Goal: Transaction & Acquisition: Download file/media

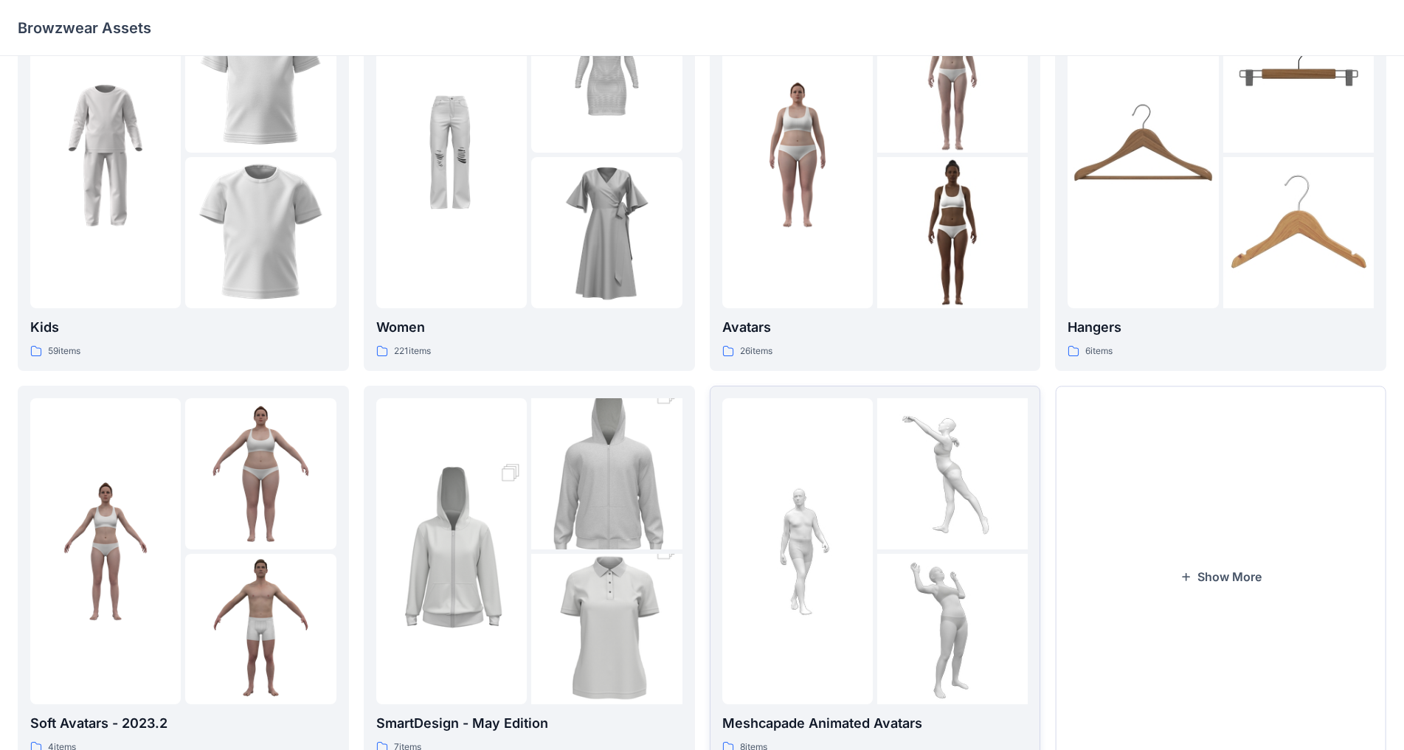
scroll to position [143, 0]
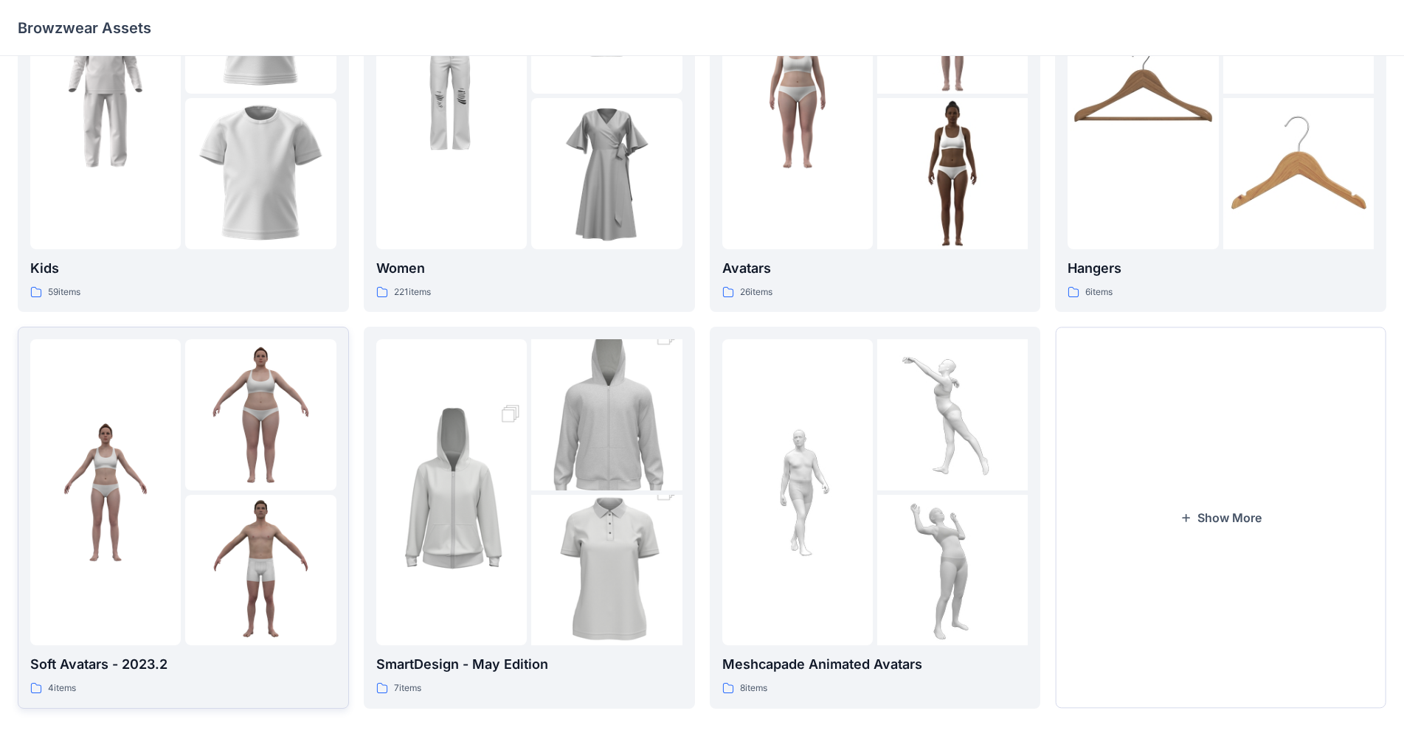
click at [251, 524] on img at bounding box center [260, 570] width 150 height 150
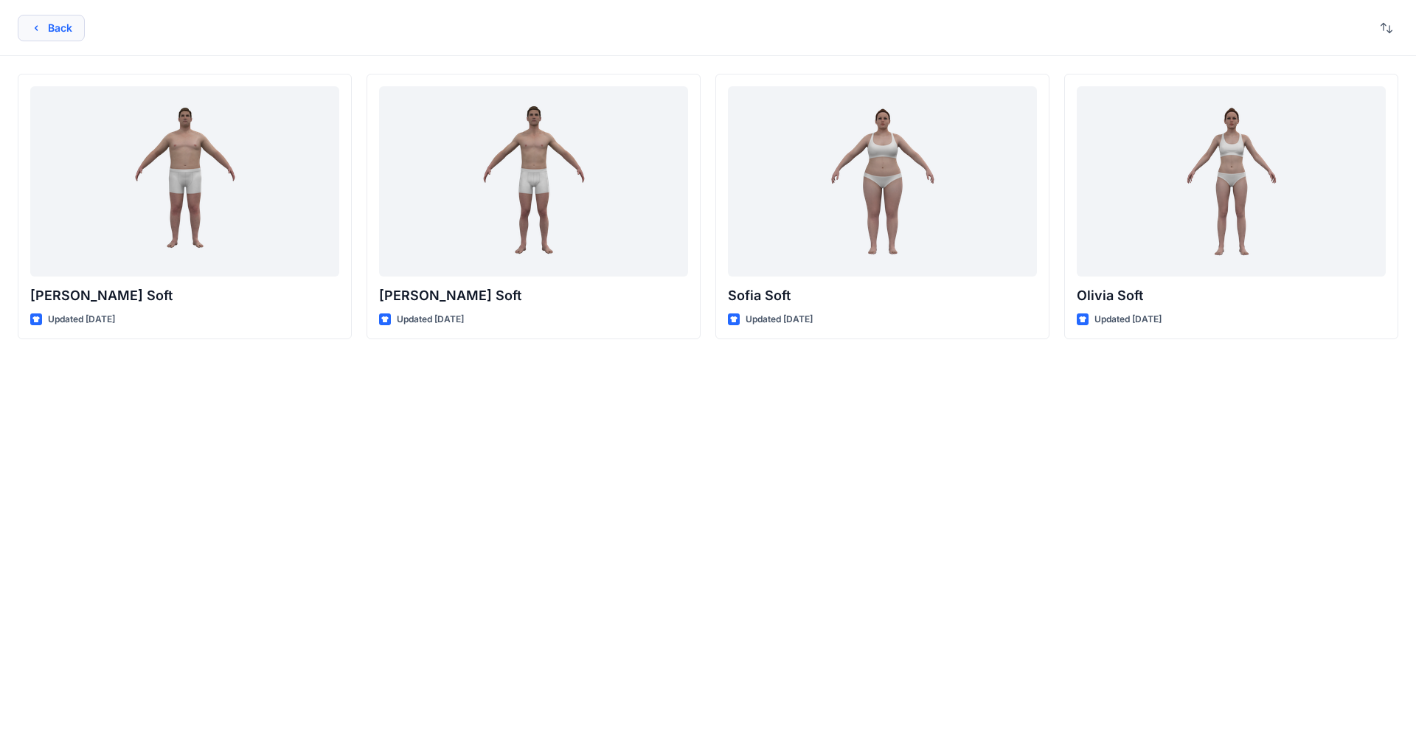
click at [43, 33] on button "Back" at bounding box center [51, 28] width 67 height 27
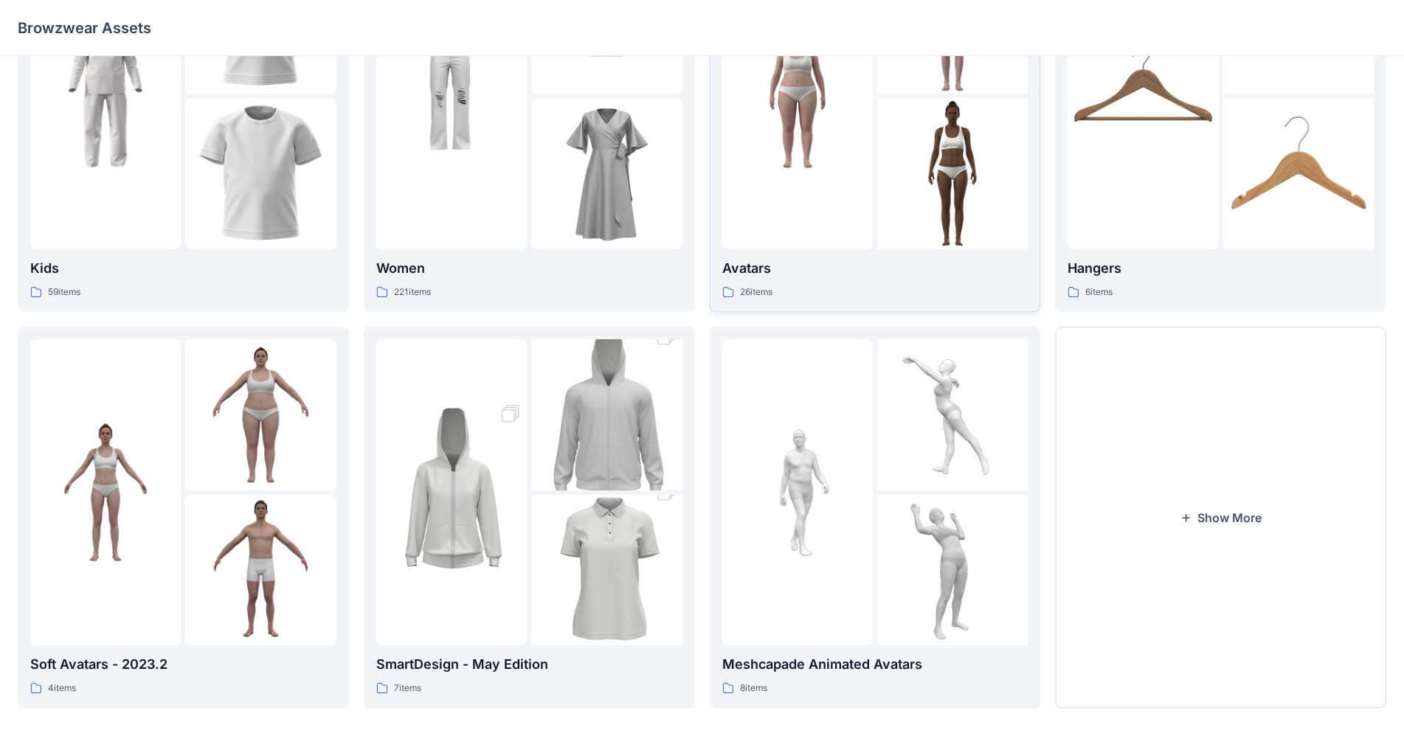
click at [737, 197] on div at bounding box center [797, 96] width 150 height 306
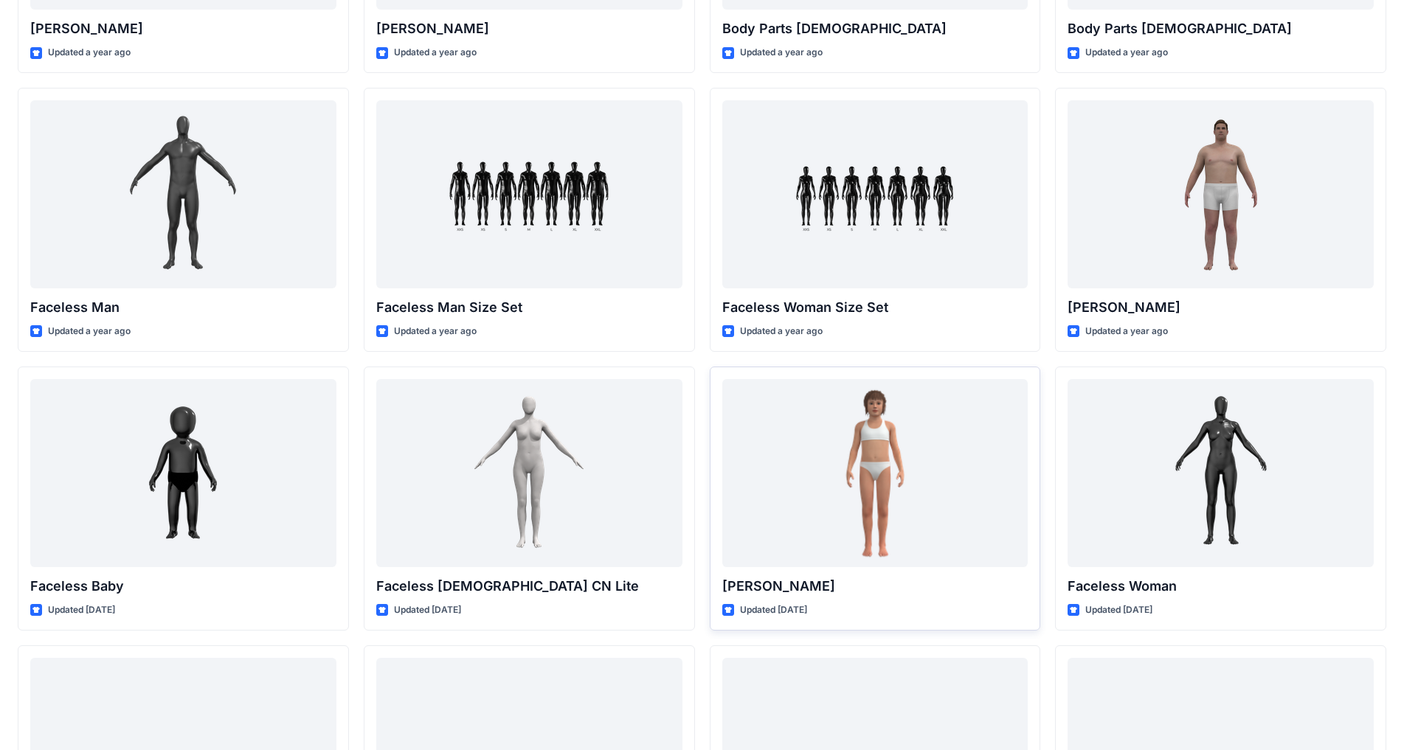
scroll to position [540, 0]
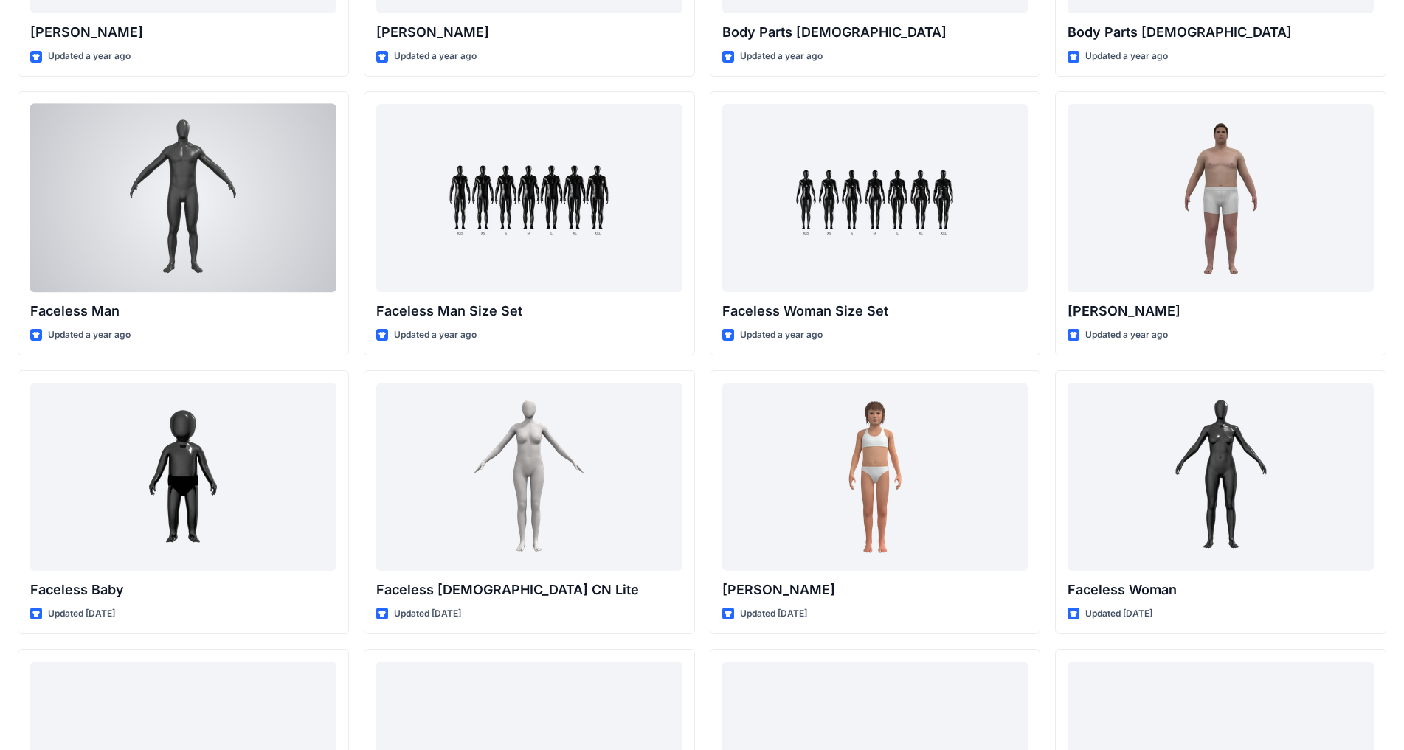
click at [86, 182] on div at bounding box center [183, 198] width 306 height 188
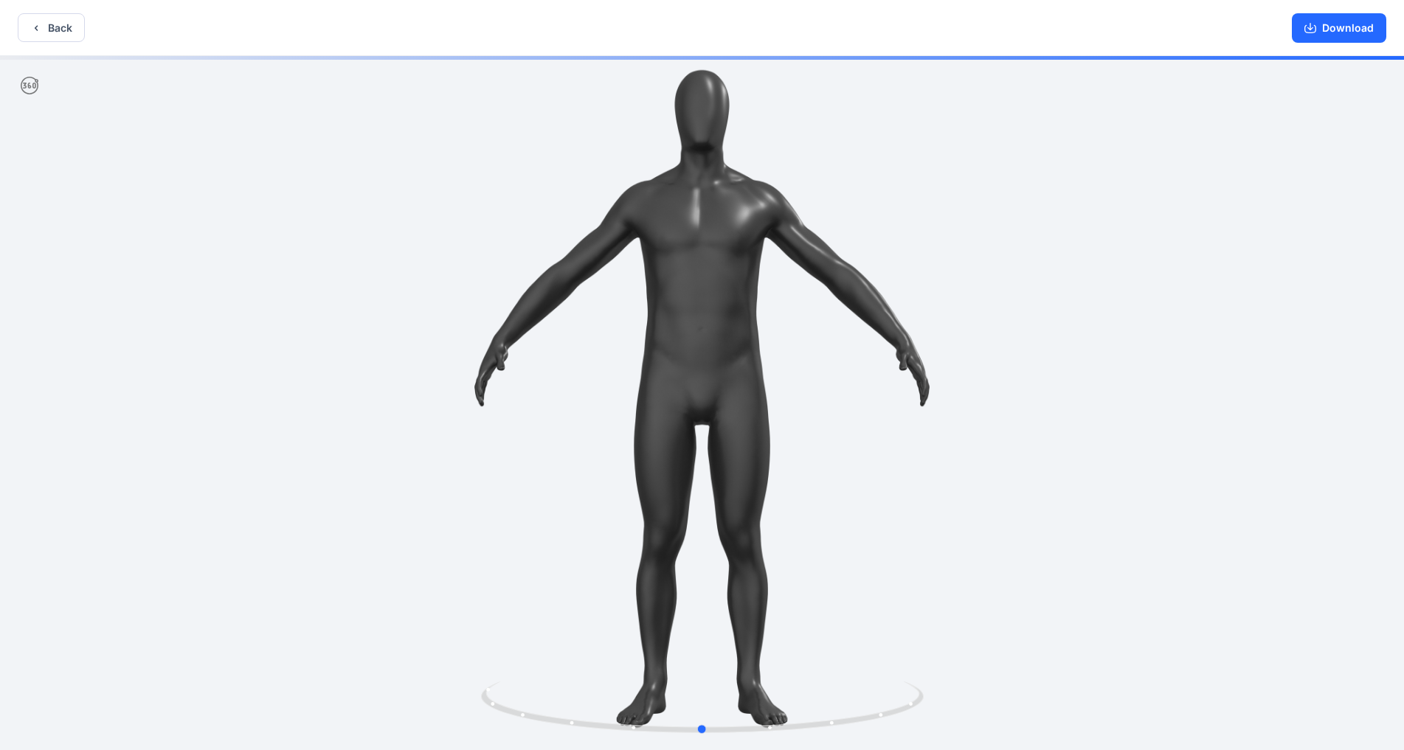
click at [737, 457] on div at bounding box center [702, 404] width 1404 height 697
click at [737, 37] on button "Download" at bounding box center [1339, 28] width 94 height 30
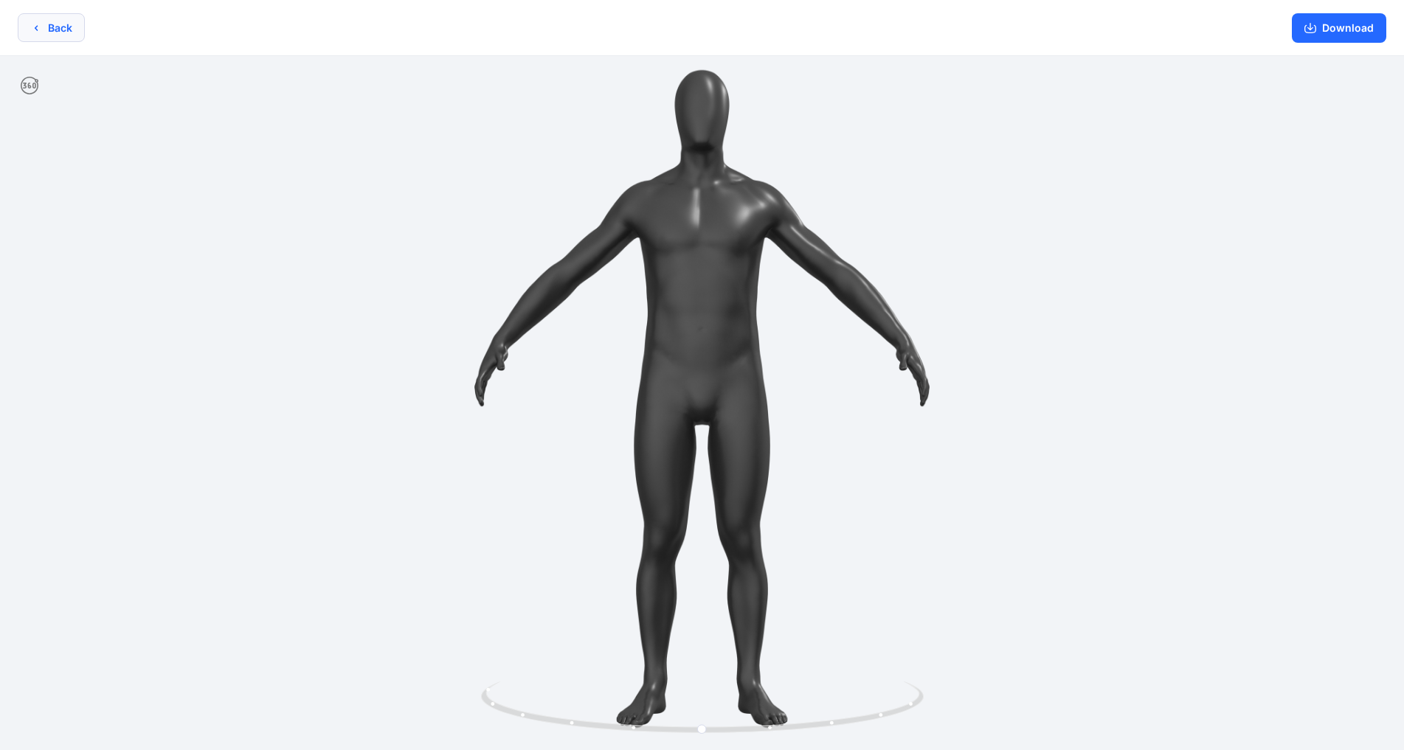
click at [46, 36] on button "Back" at bounding box center [51, 27] width 67 height 29
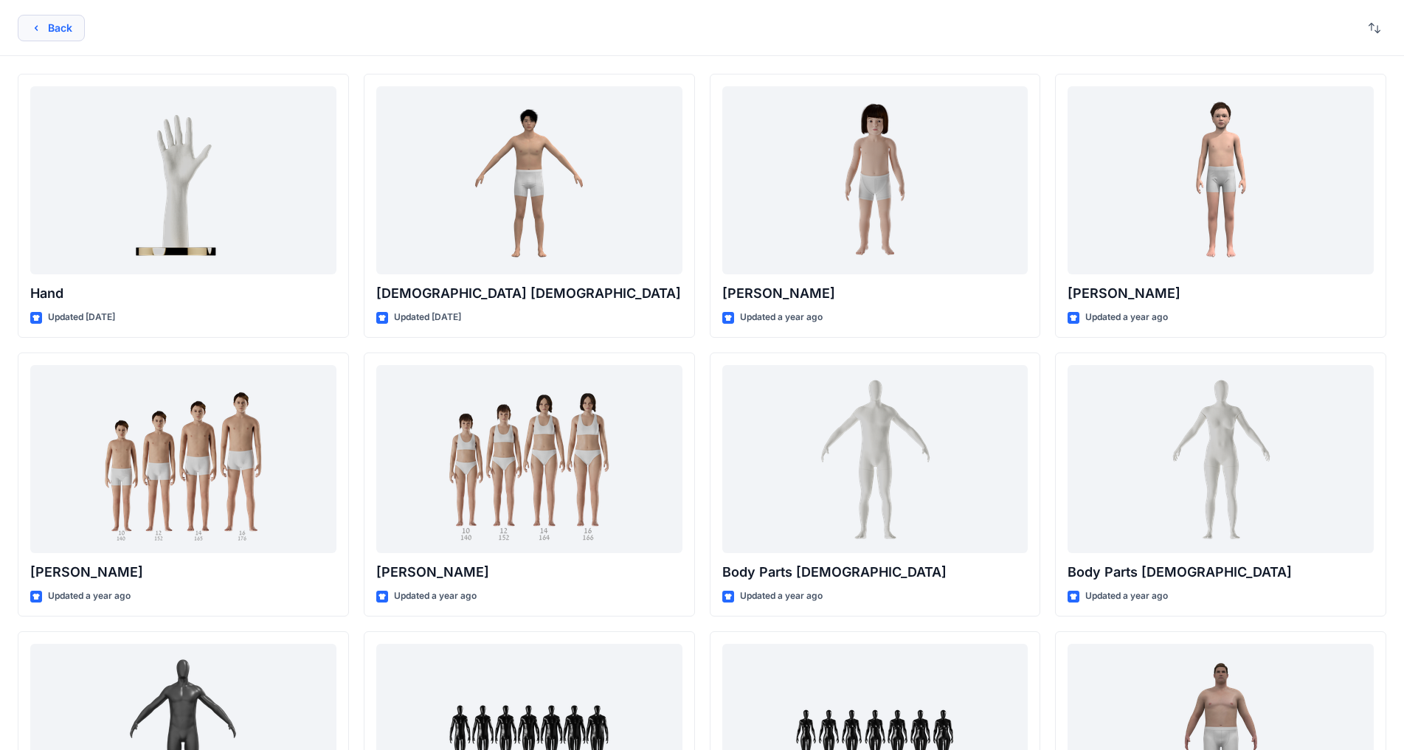
click at [59, 32] on button "Back" at bounding box center [51, 28] width 67 height 27
